Goal: Check status: Check status

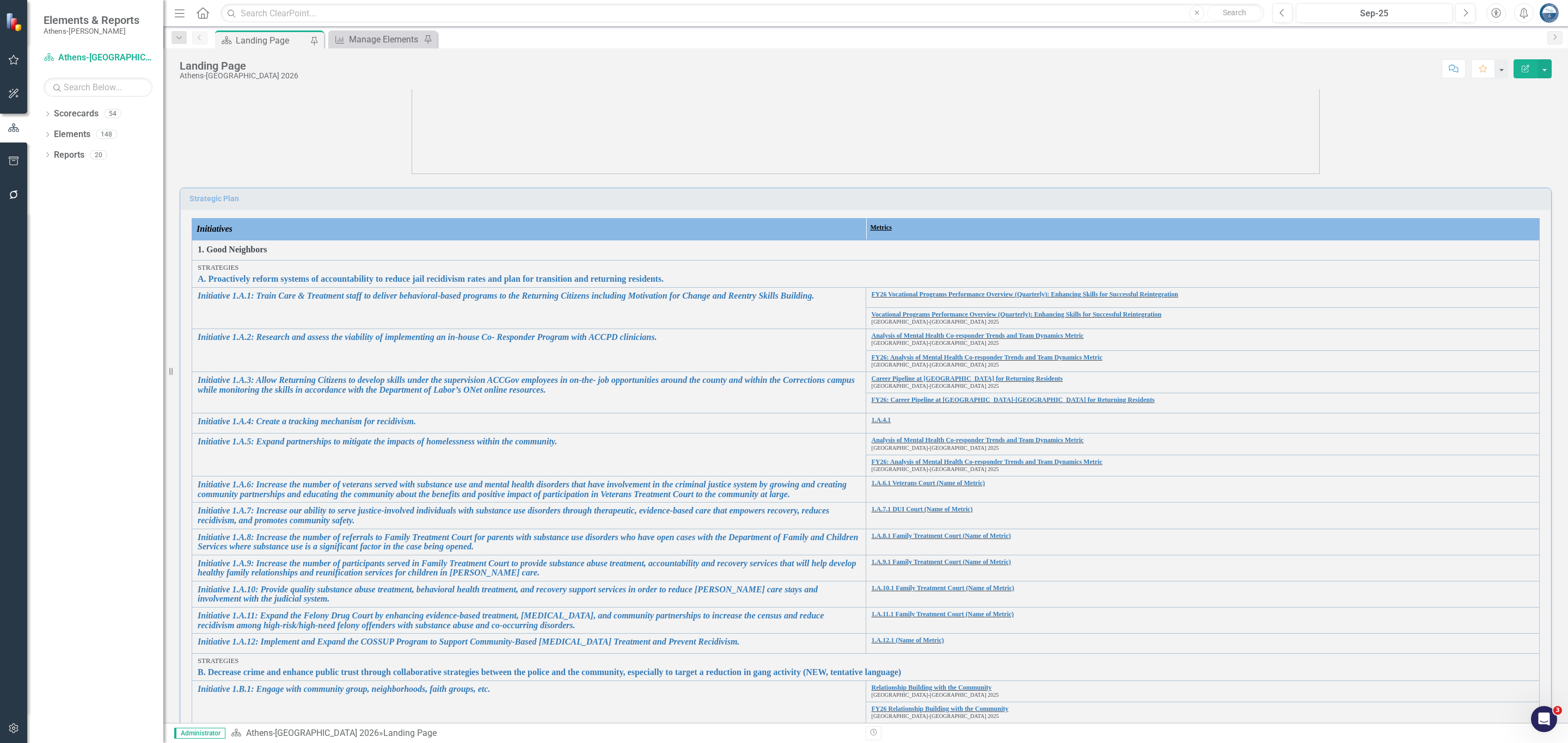
scroll to position [164, 0]
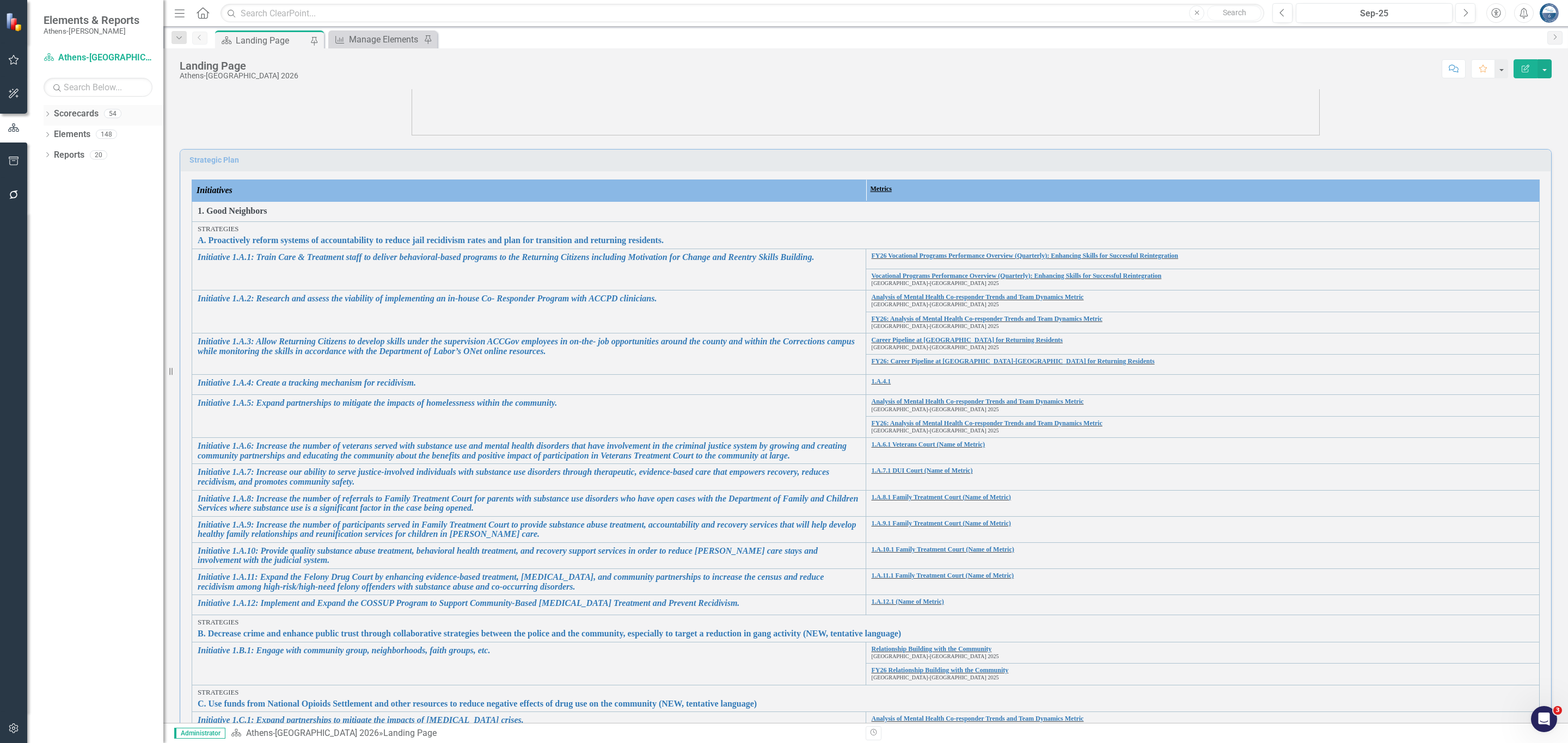
click at [48, 113] on icon "Dropdown" at bounding box center [47, 115] width 8 height 6
click at [52, 136] on icon "Dropdown" at bounding box center [53, 134] width 8 height 6
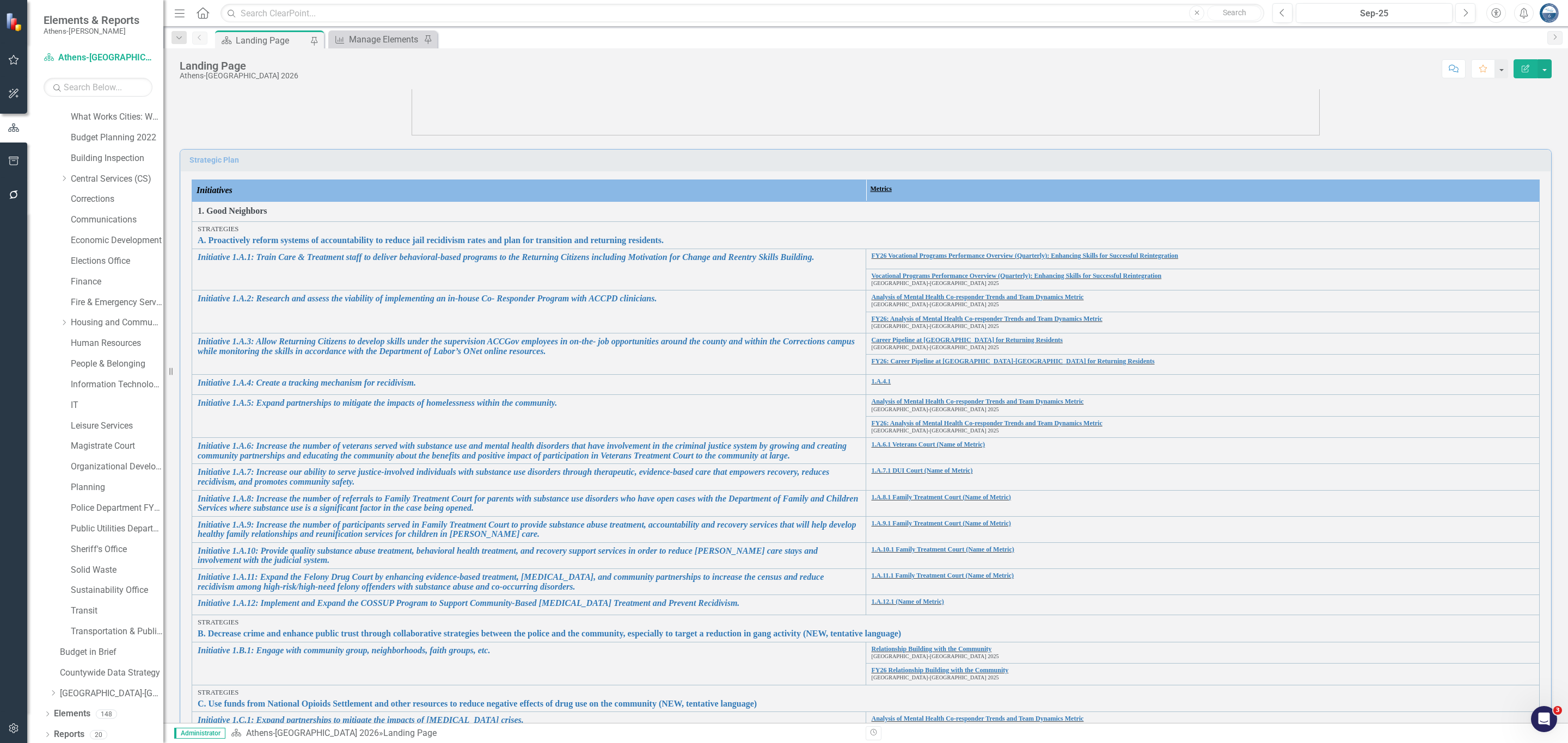
scroll to position [268, 0]
click at [117, 504] on link "Police Department FY24-25" at bounding box center [117, 506] width 92 height 13
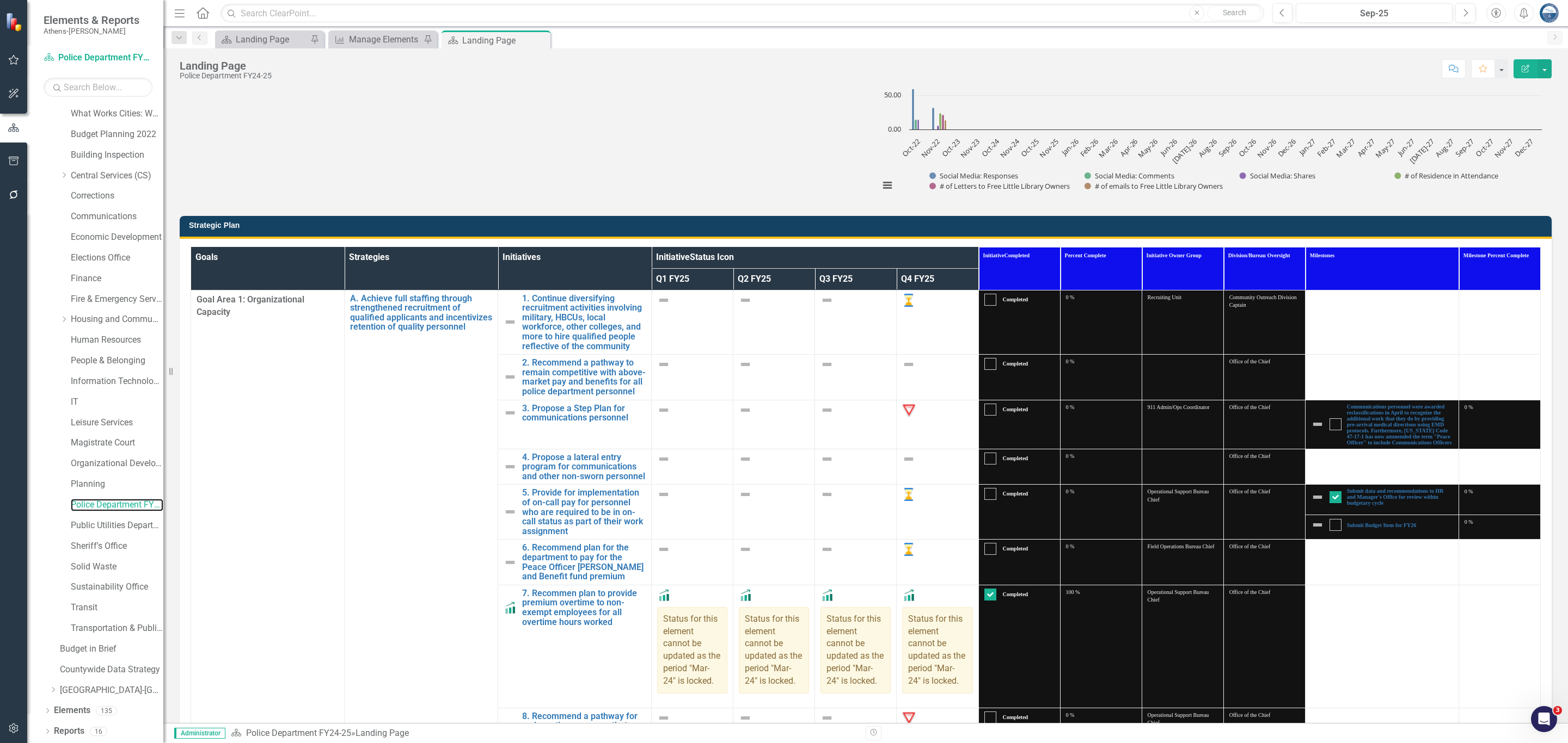
scroll to position [609, 0]
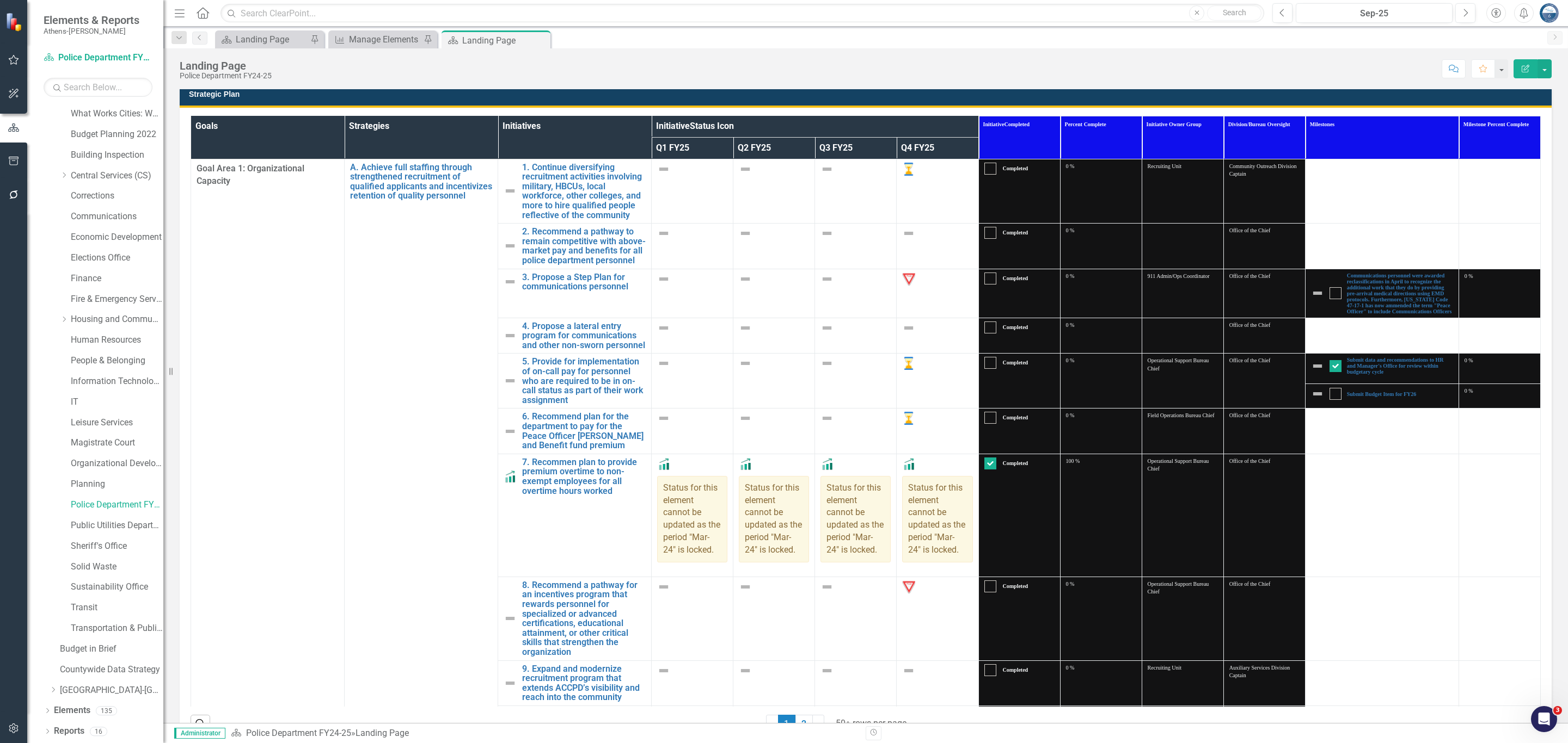
click at [578, 78] on div "Landing Page Police Department FY24-25 Score: N/A Sep-25 Completed Comment Favo…" at bounding box center [866, 65] width 1405 height 33
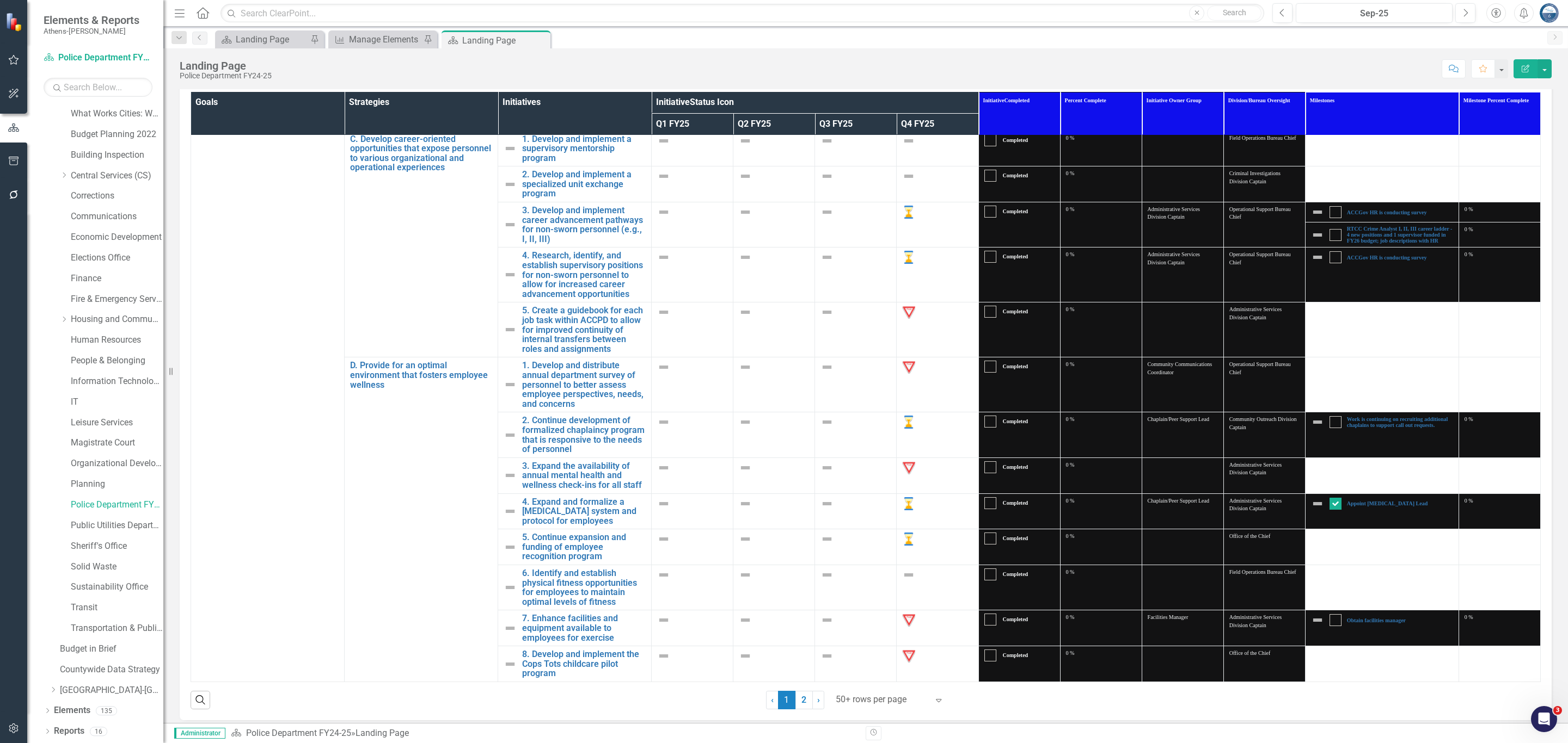
scroll to position [643, 0]
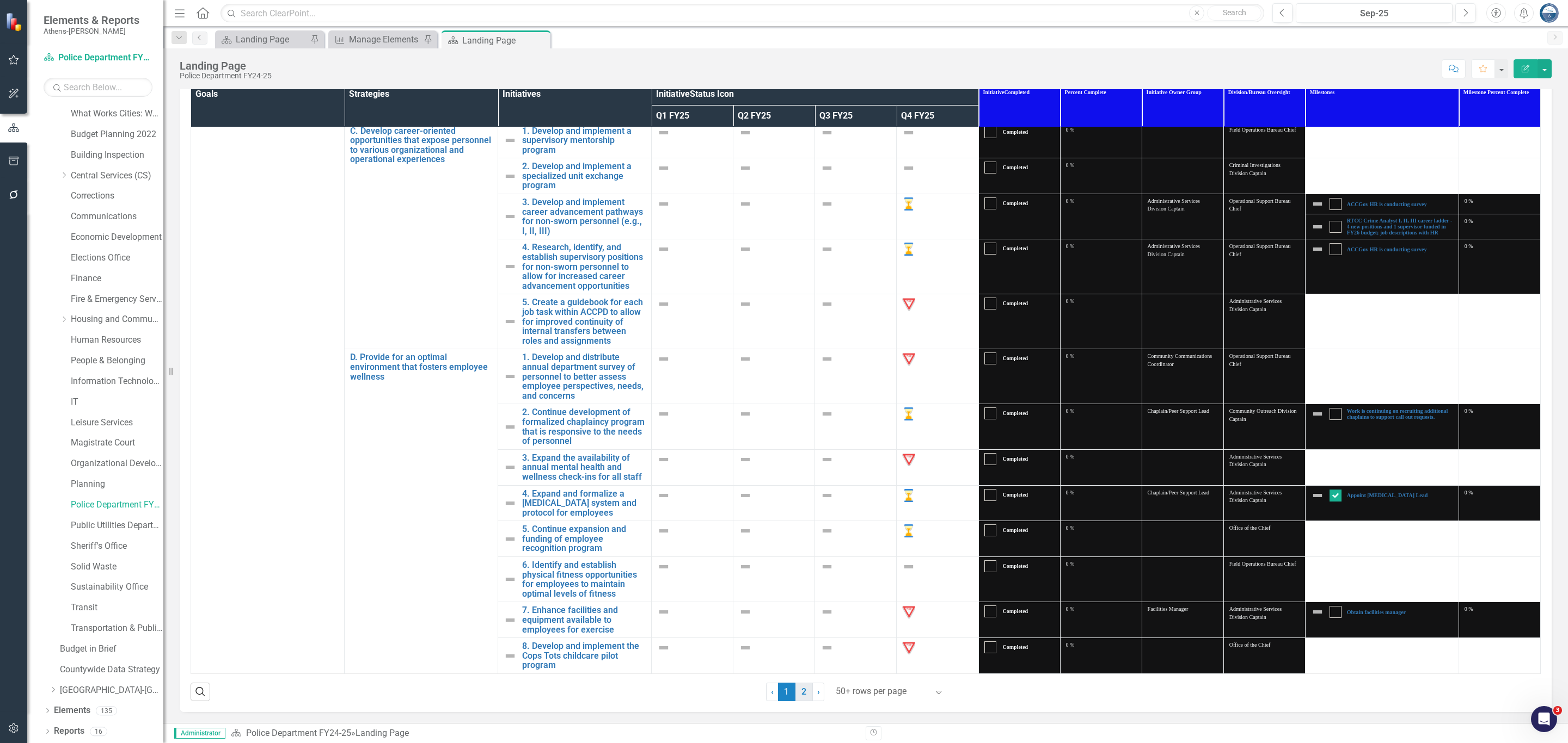
click at [804, 693] on link "2" at bounding box center [804, 692] width 17 height 18
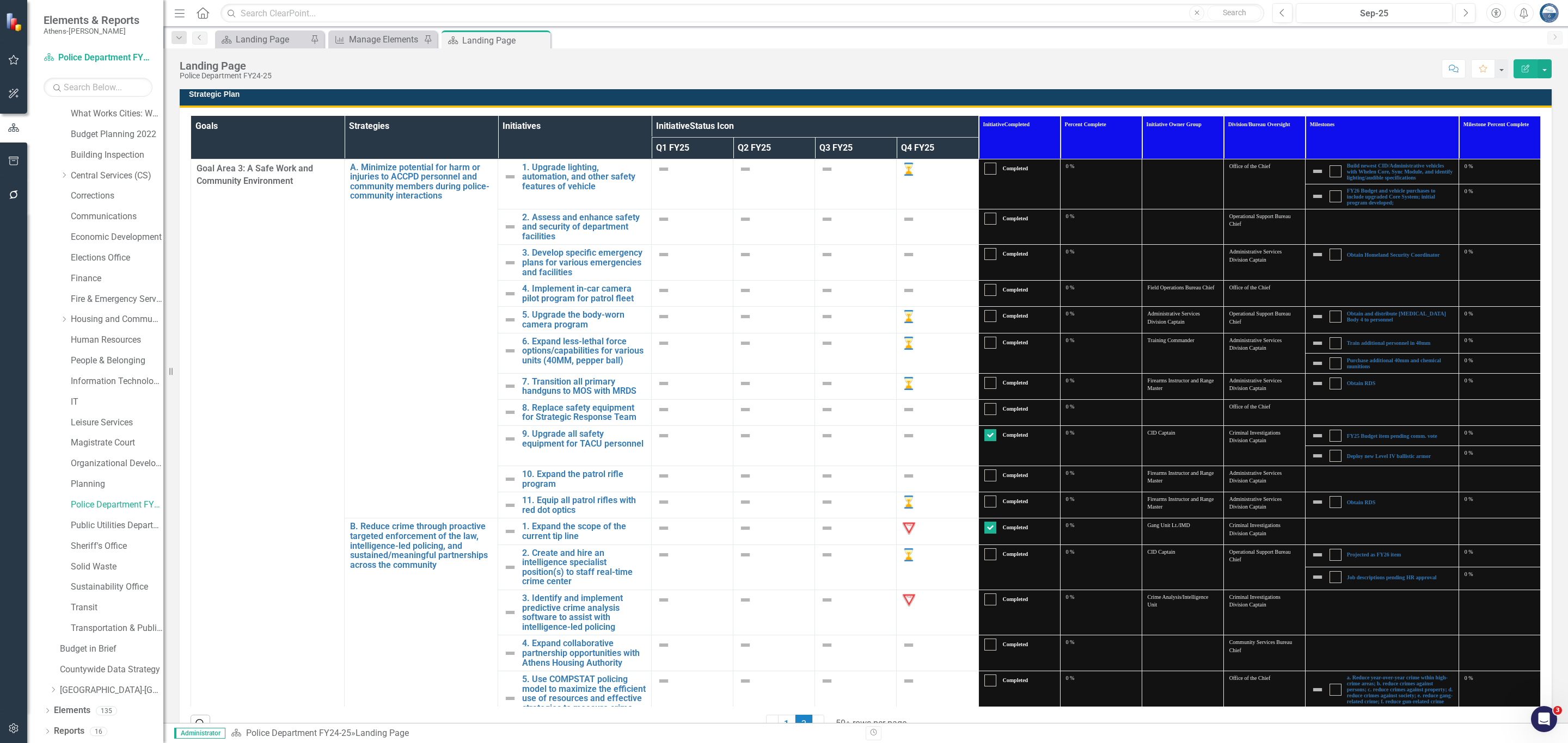
checkbox input "false"
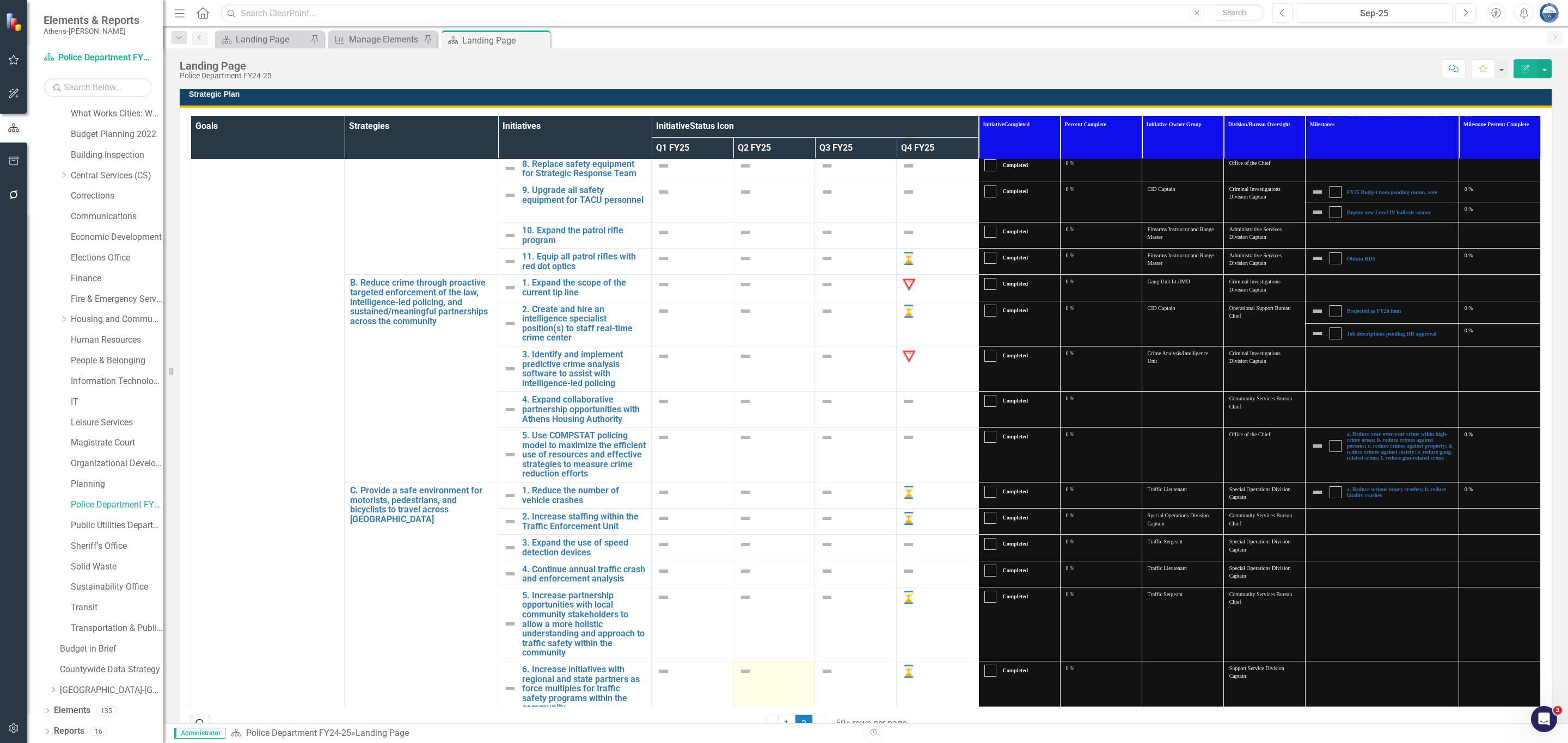
scroll to position [245, 0]
click at [785, 720] on link "1" at bounding box center [787, 725] width 17 height 18
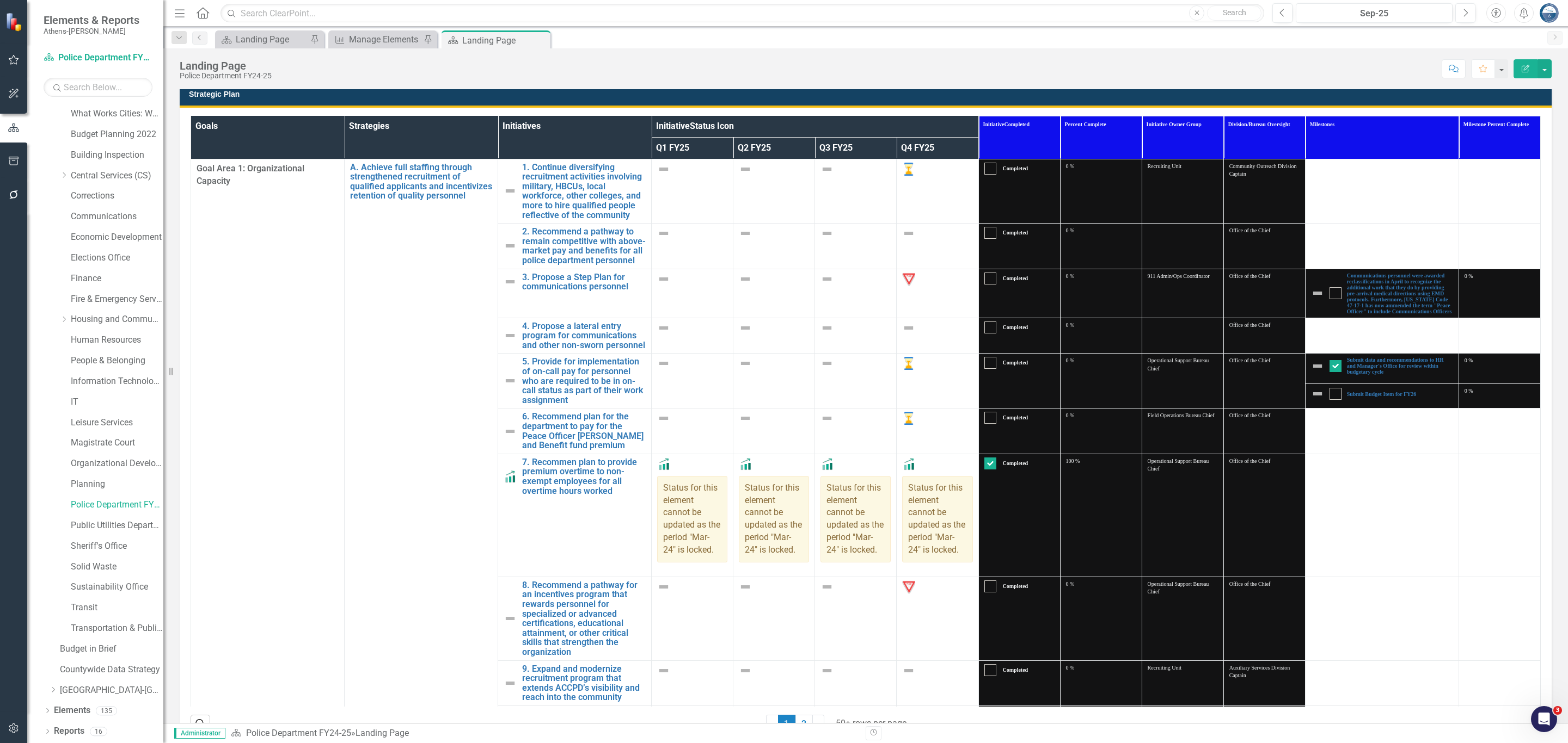
checkbox input "true"
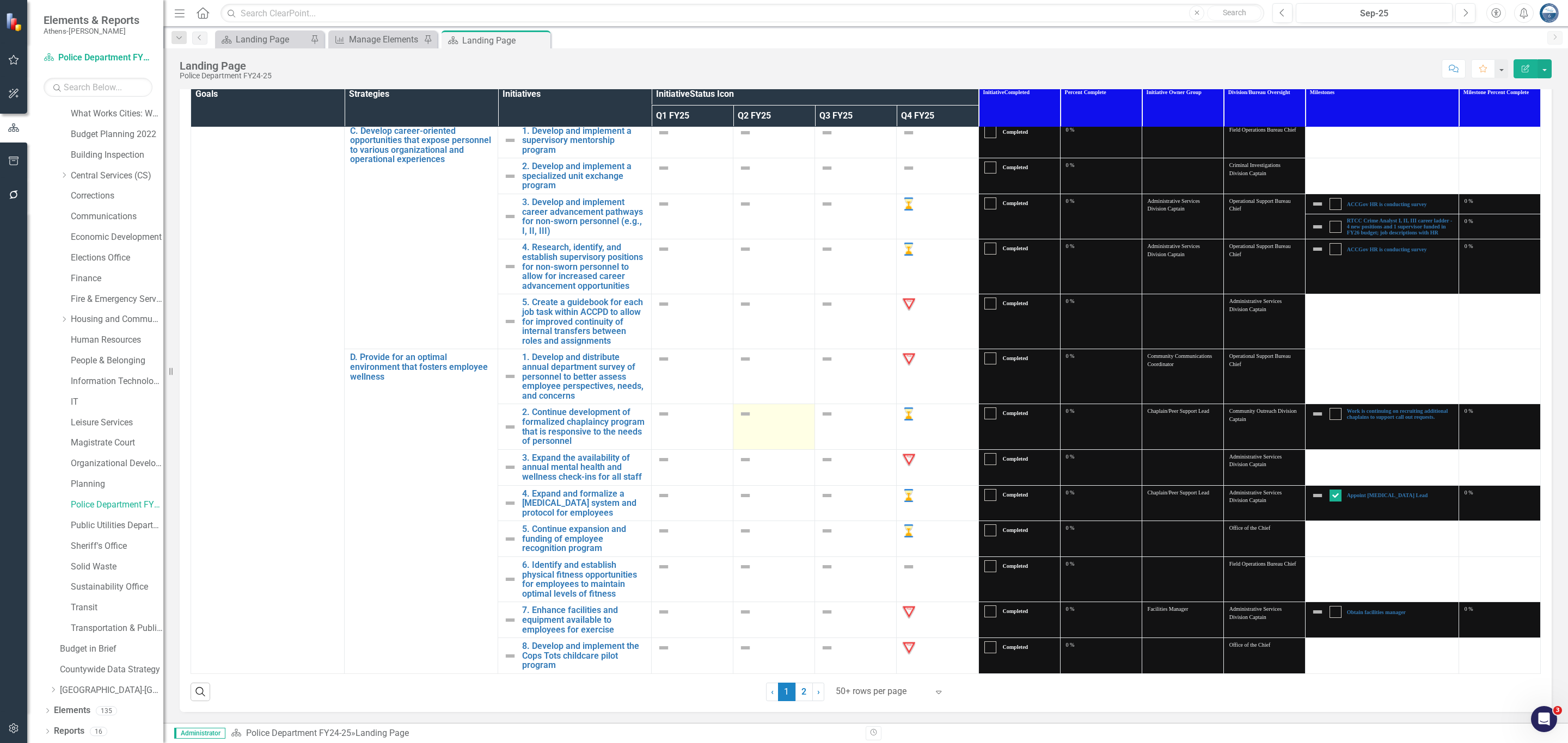
scroll to position [2676, 0]
click at [800, 697] on link "2" at bounding box center [804, 692] width 17 height 18
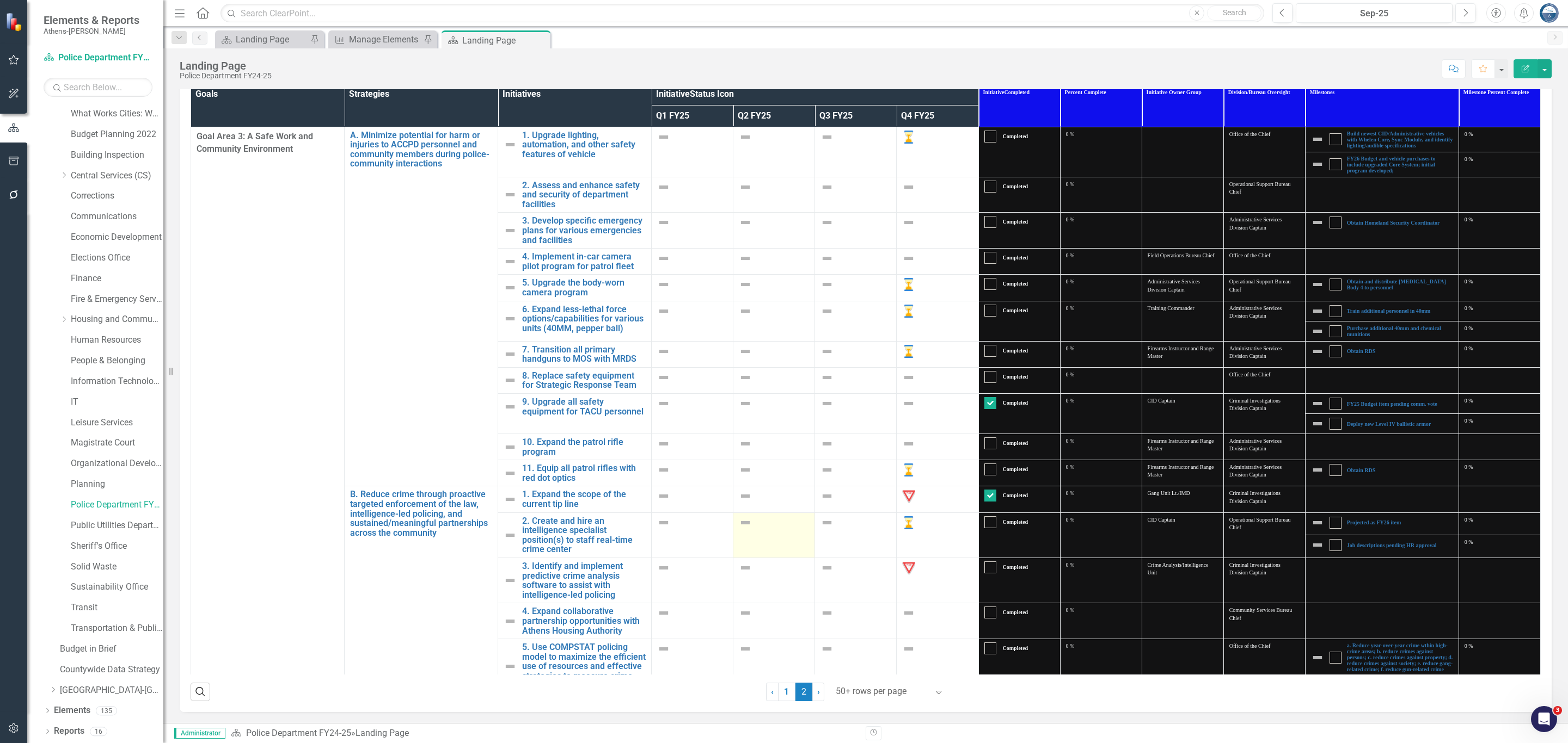
checkbox input "false"
